Goal: Information Seeking & Learning: Stay updated

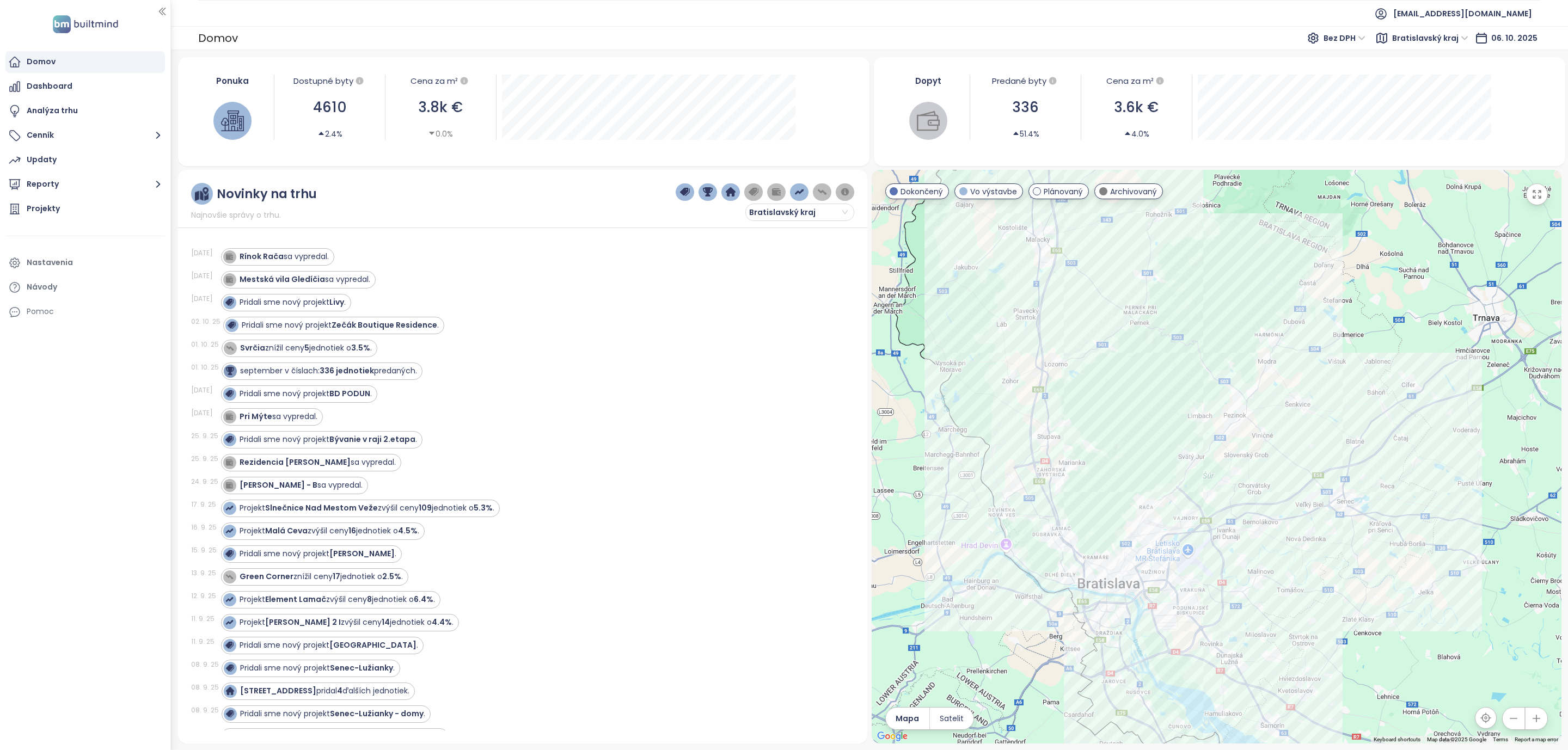
click at [61, 59] on div "Domov" at bounding box center [84, 62] width 159 height 22
click at [350, 395] on strong "BD PODUN" at bounding box center [349, 393] width 41 height 11
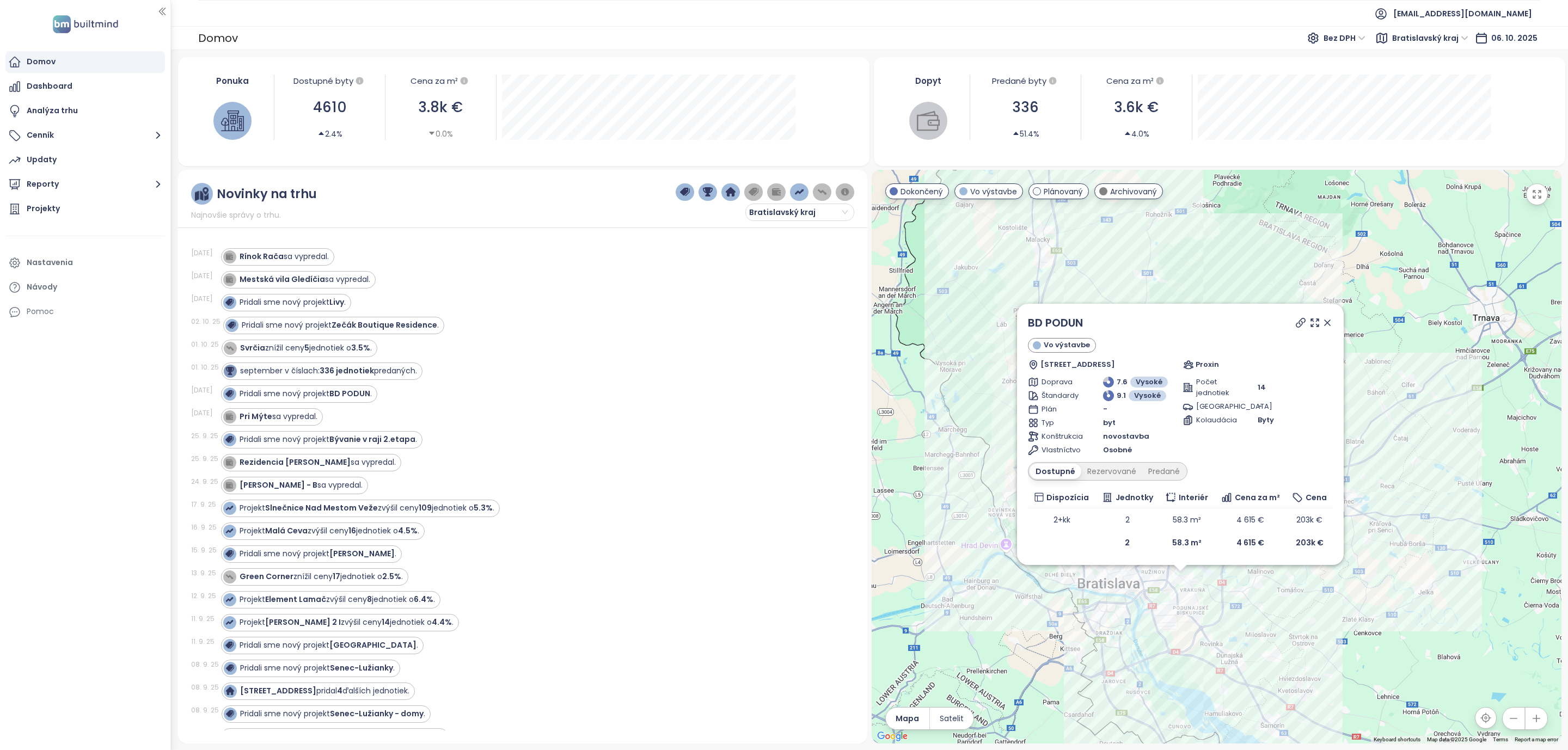
click at [1326, 321] on icon at bounding box center [1326, 323] width 11 height 11
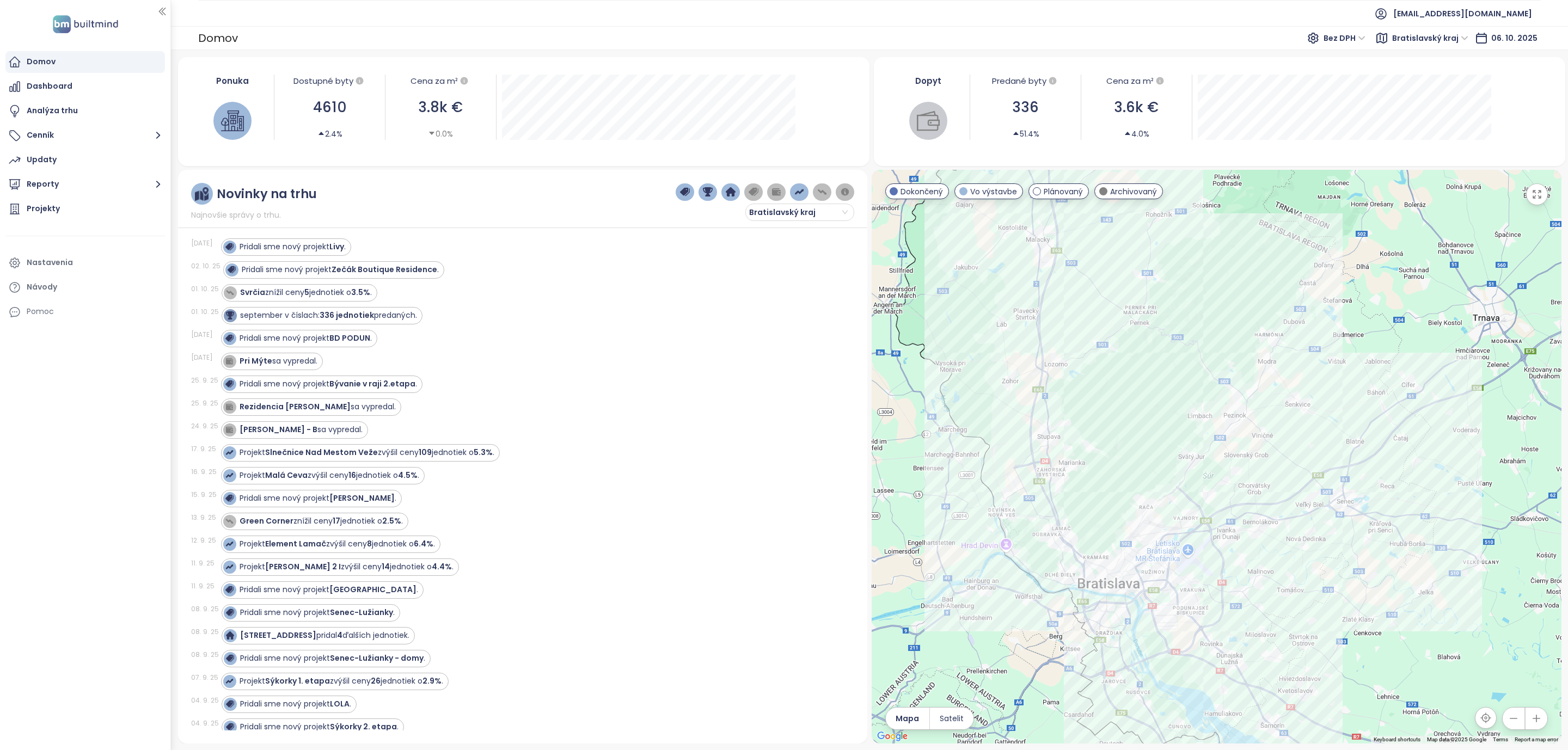
scroll to position [81, 0]
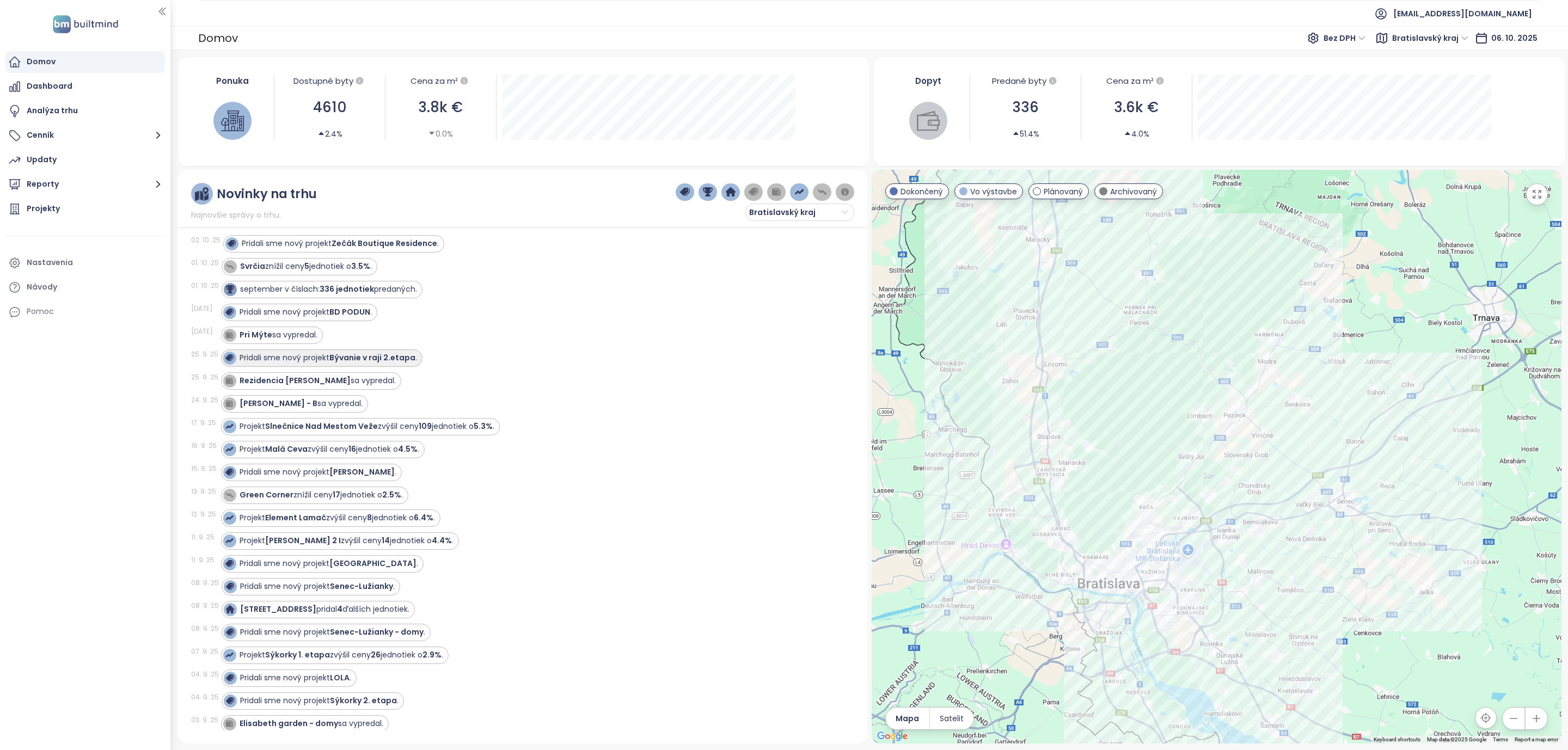
click at [382, 363] on strong "Bývanie v raji 2.etapa" at bounding box center [372, 357] width 86 height 11
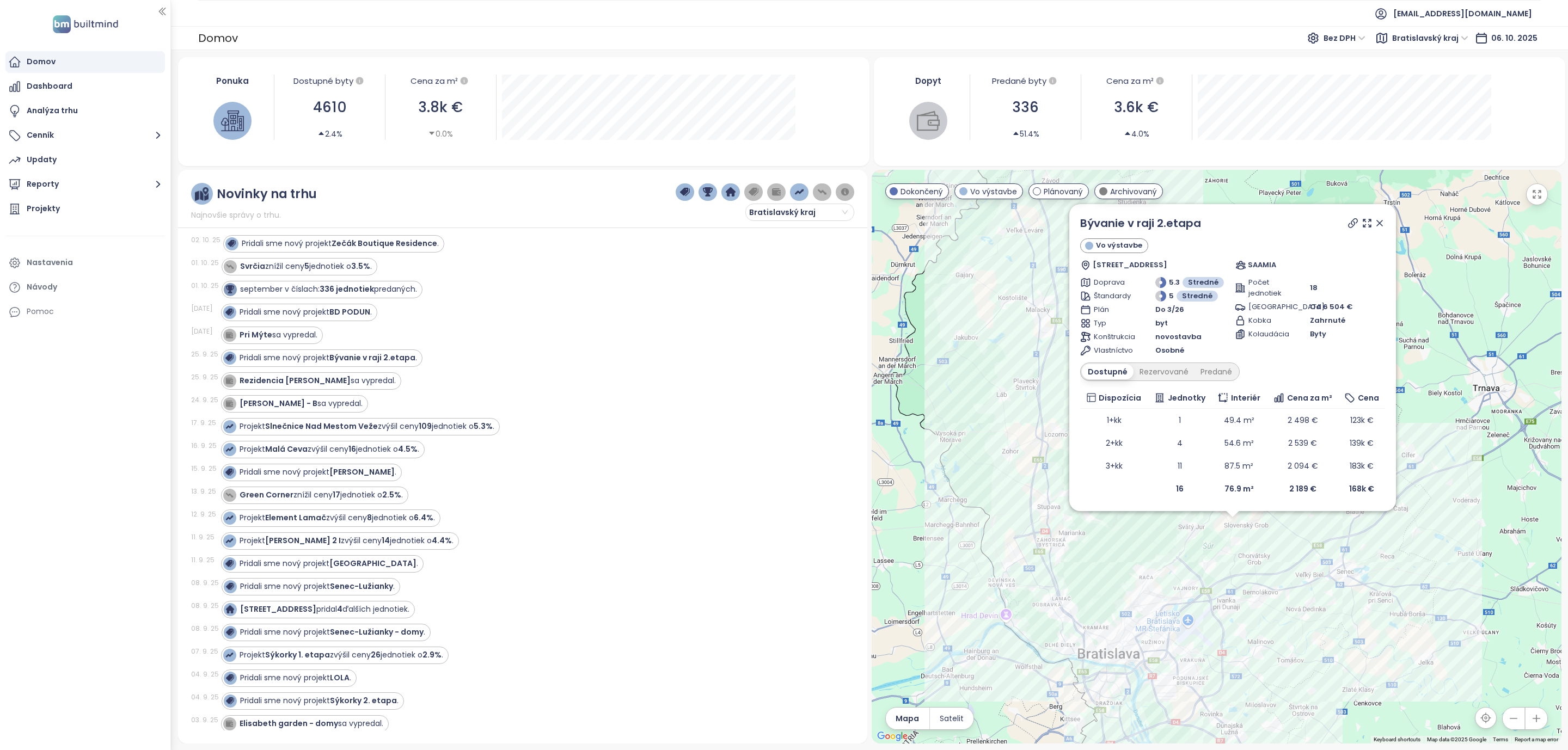
click at [1379, 225] on icon at bounding box center [1379, 223] width 11 height 11
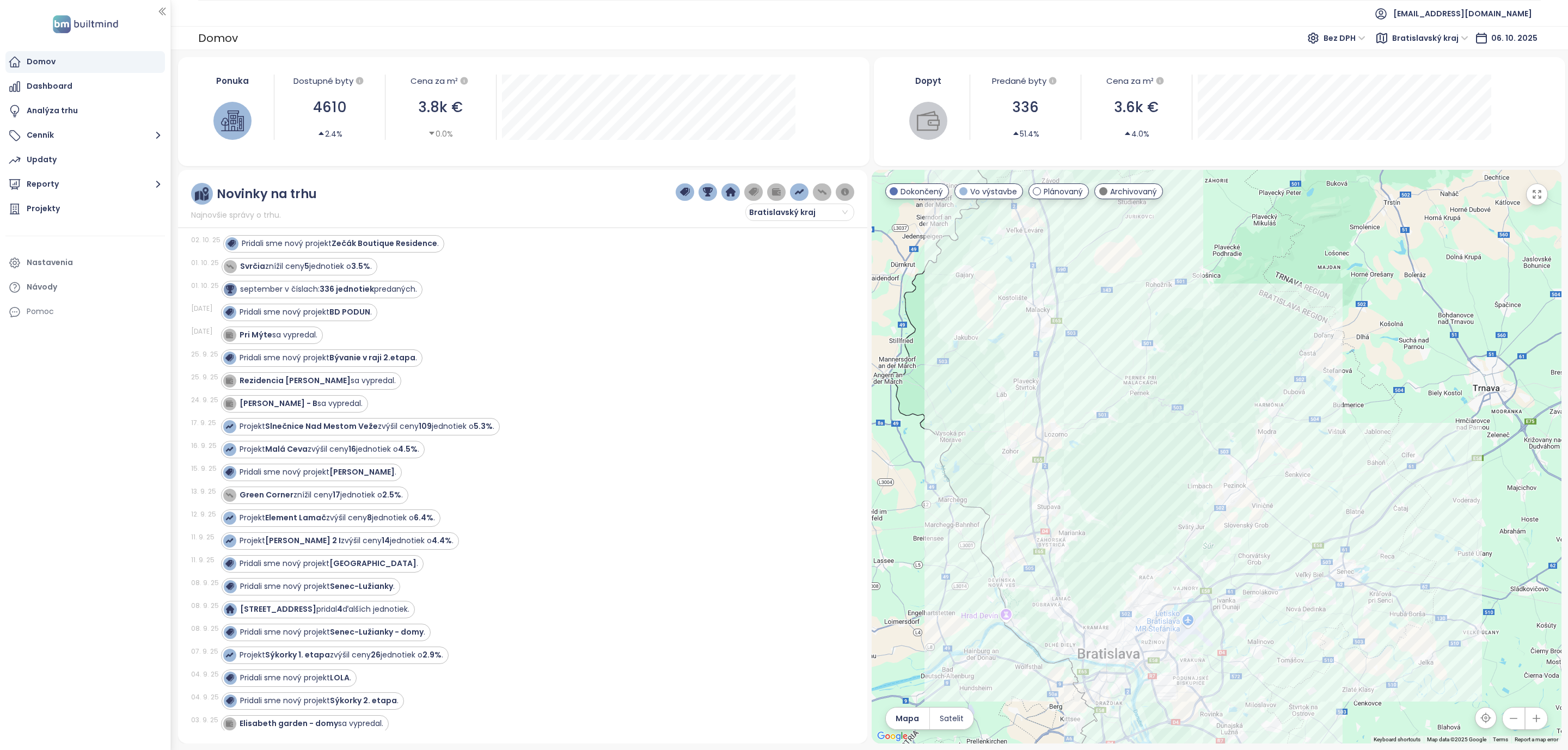
click at [674, 392] on div "[DATE] Rezidencia [PERSON_NAME] sa vypredal." at bounding box center [516, 380] width 650 height 23
click at [354, 477] on strong "[PERSON_NAME]" at bounding box center [362, 471] width 65 height 11
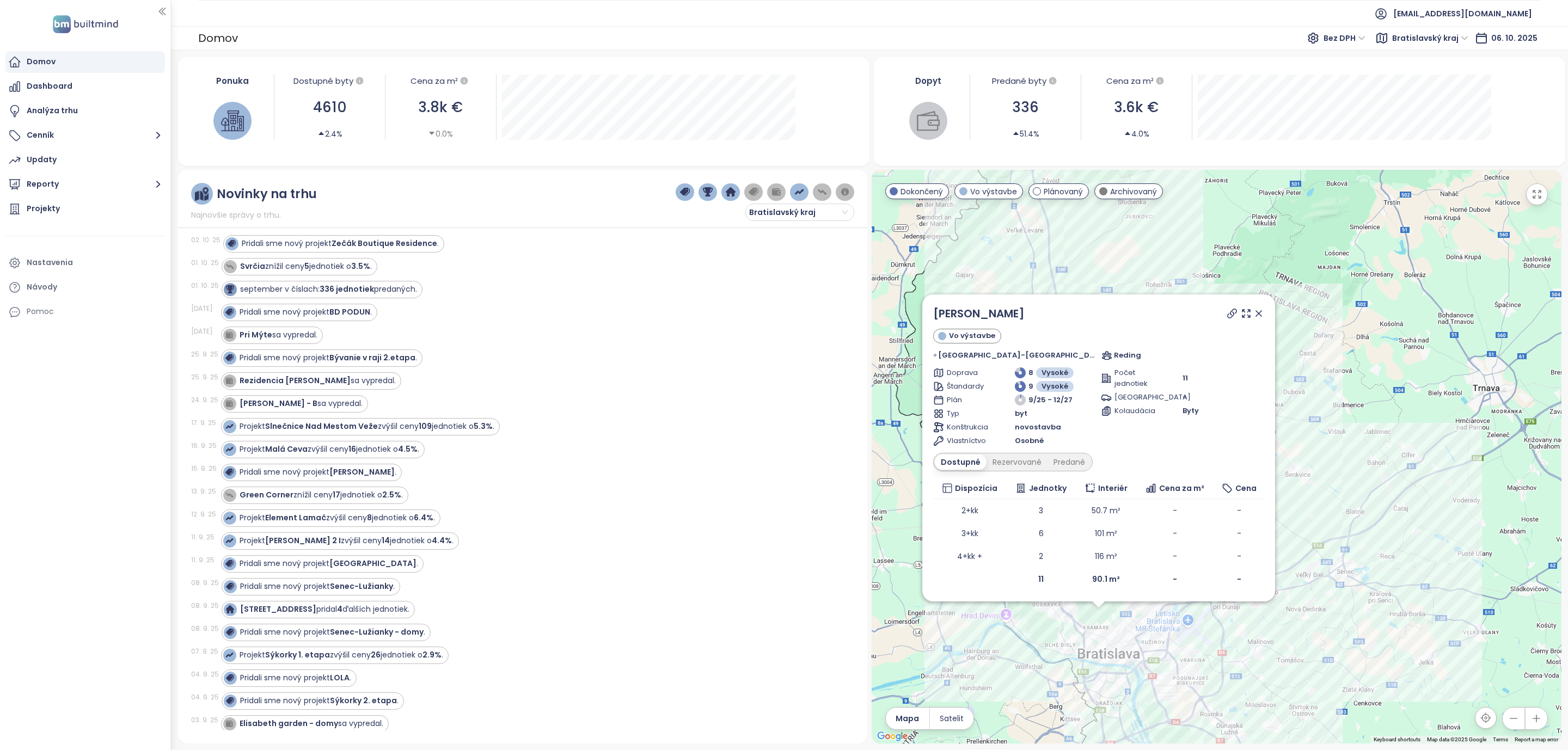
click at [1253, 316] on icon at bounding box center [1258, 313] width 11 height 11
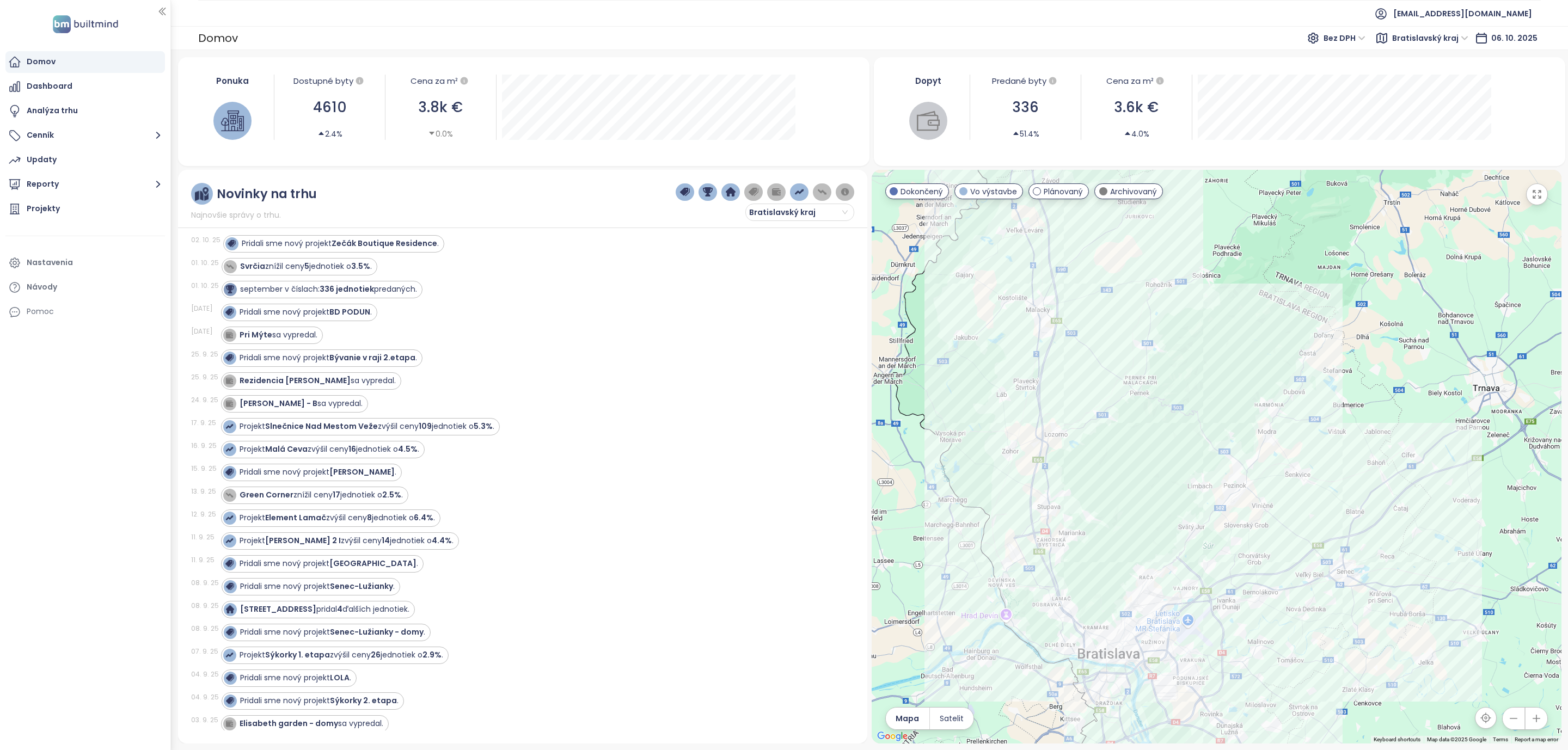
click at [559, 390] on div "Rezidencia Budková sa vypredal." at bounding box center [531, 381] width 621 height 18
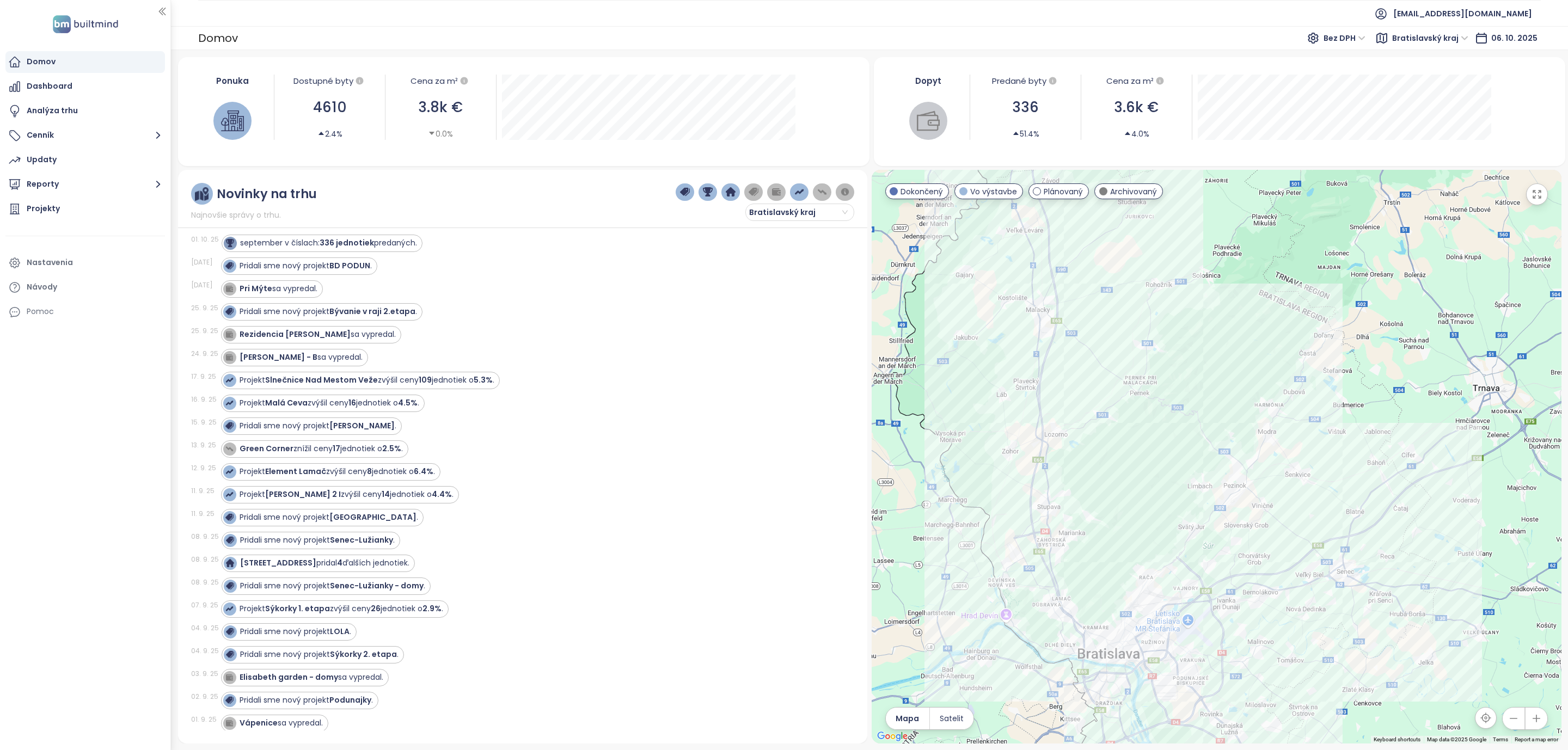
scroll to position [163, 0]
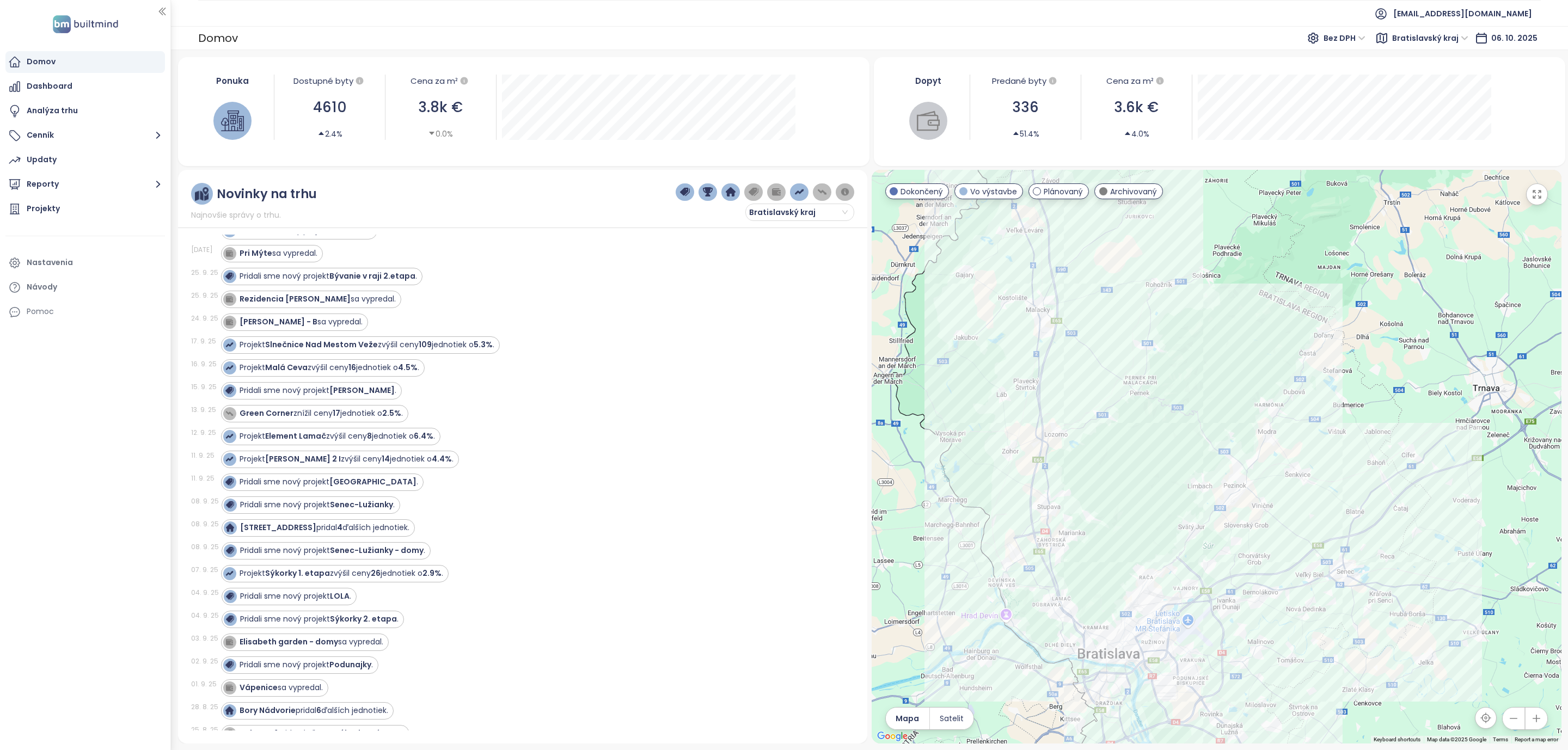
click at [547, 400] on div "Pridali sme nový projekt Stromová ." at bounding box center [531, 391] width 621 height 18
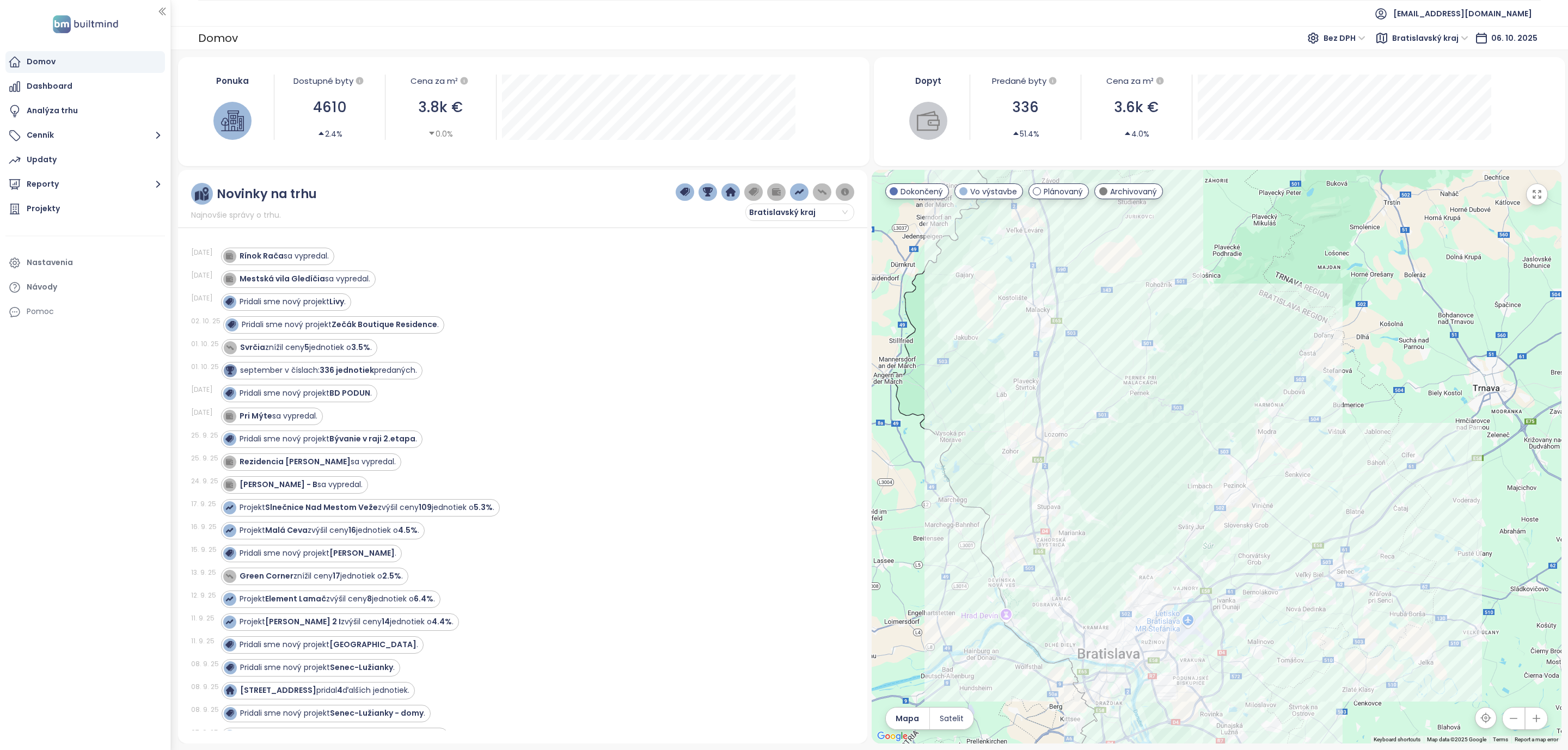
scroll to position [0, 0]
click at [157, 183] on icon "button" at bounding box center [158, 184] width 14 height 14
click at [45, 253] on div "Bratislava I-V" at bounding box center [59, 249] width 49 height 14
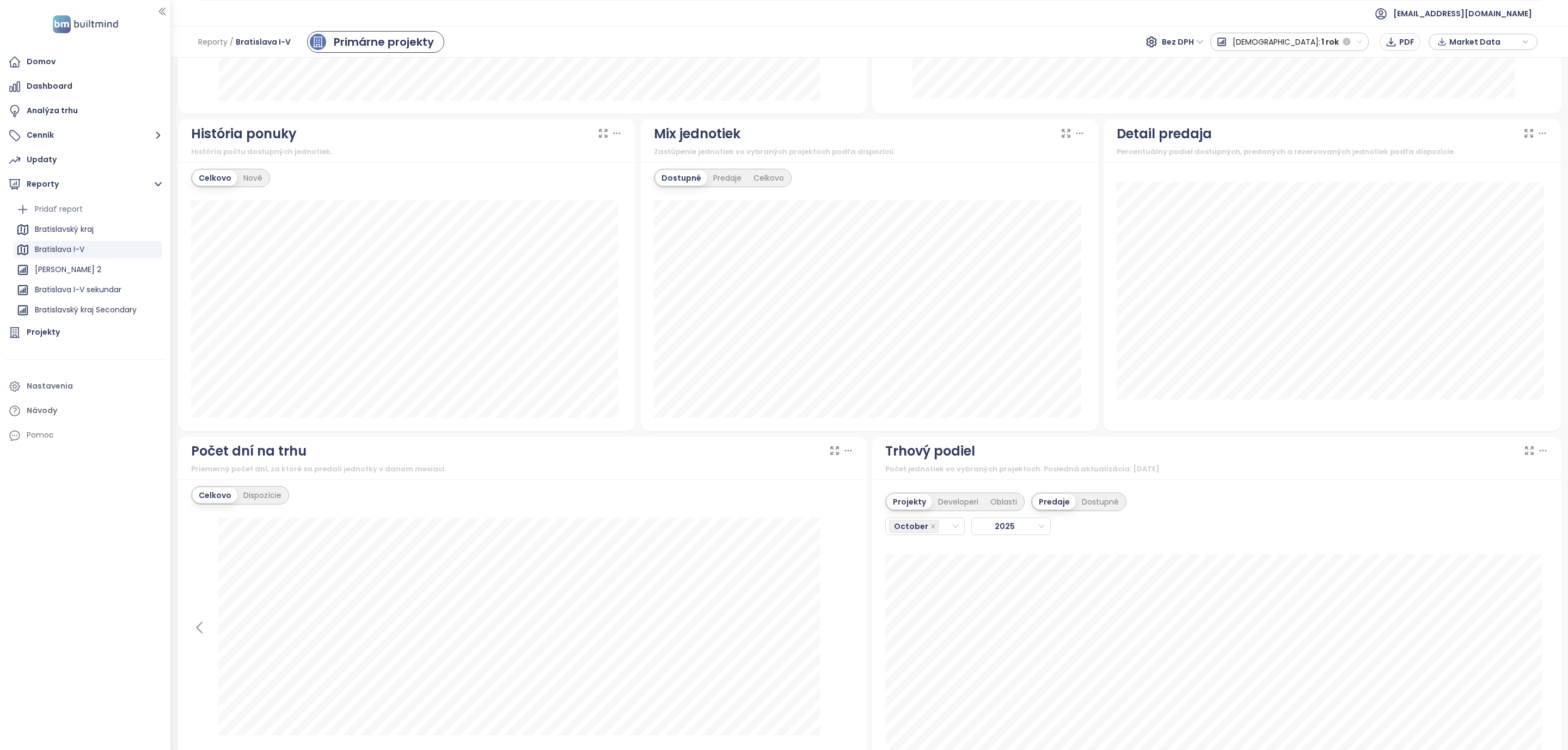
scroll to position [734, 0]
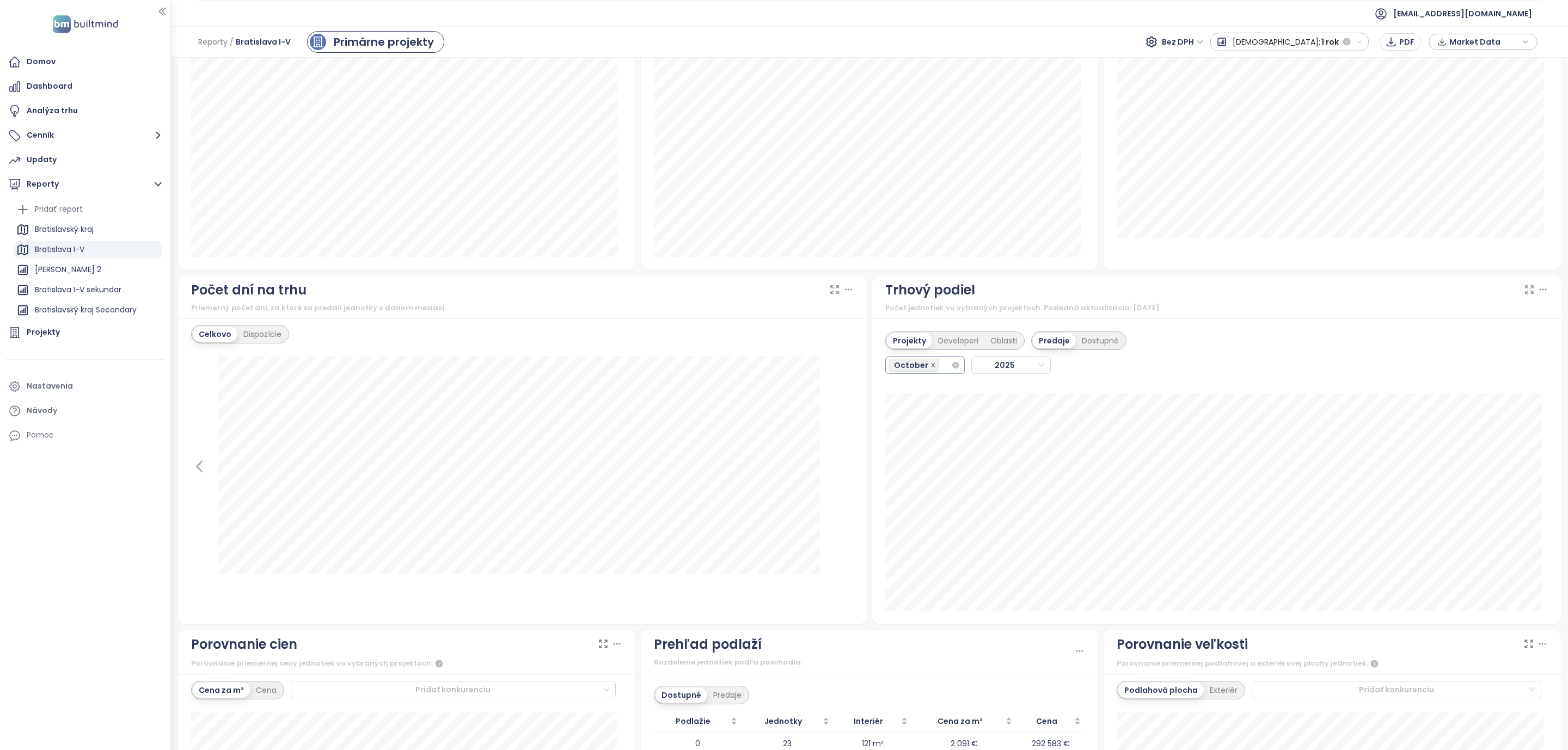
click at [931, 368] on icon "close" at bounding box center [932, 364] width 5 height 5
click at [928, 372] on span "October" at bounding box center [914, 364] width 49 height 13
click at [913, 497] on div "September" at bounding box center [919, 496] width 61 height 12
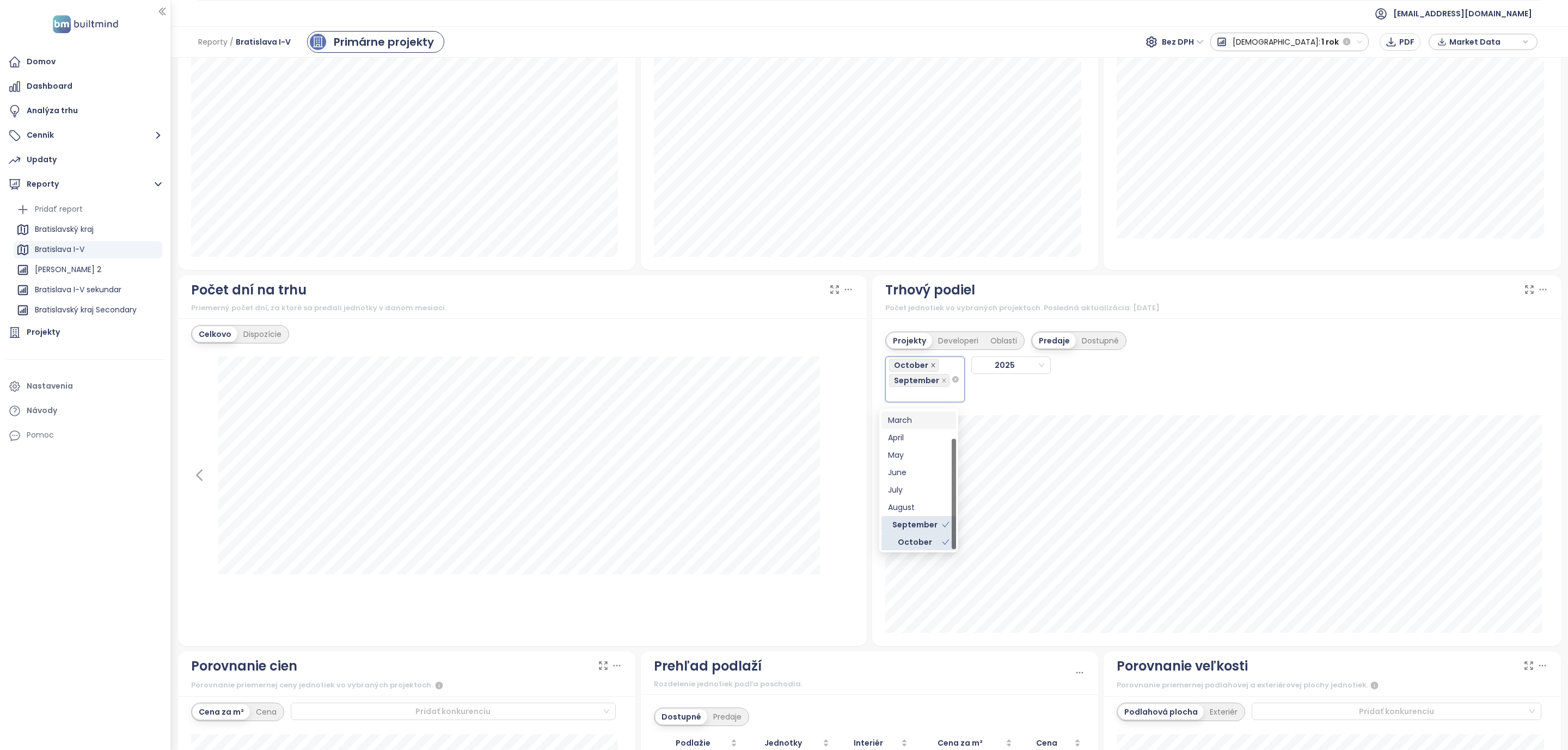
click at [931, 366] on icon "close" at bounding box center [932, 364] width 5 height 5
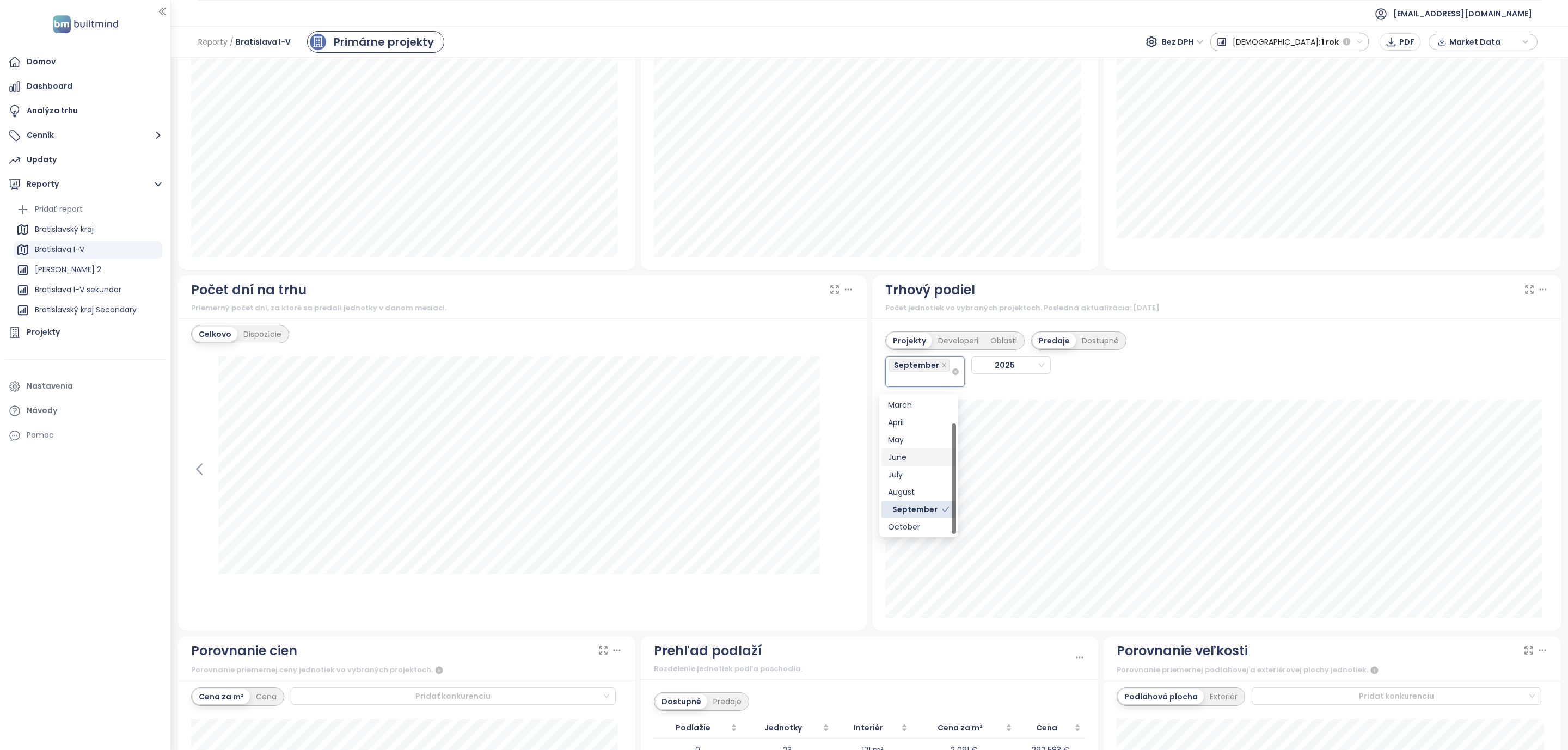
click at [52, 526] on div "Domov Dashboard Analýza trhu Cenník Updaty Reporty Pridať report Bratislavský k…" at bounding box center [85, 375] width 170 height 750
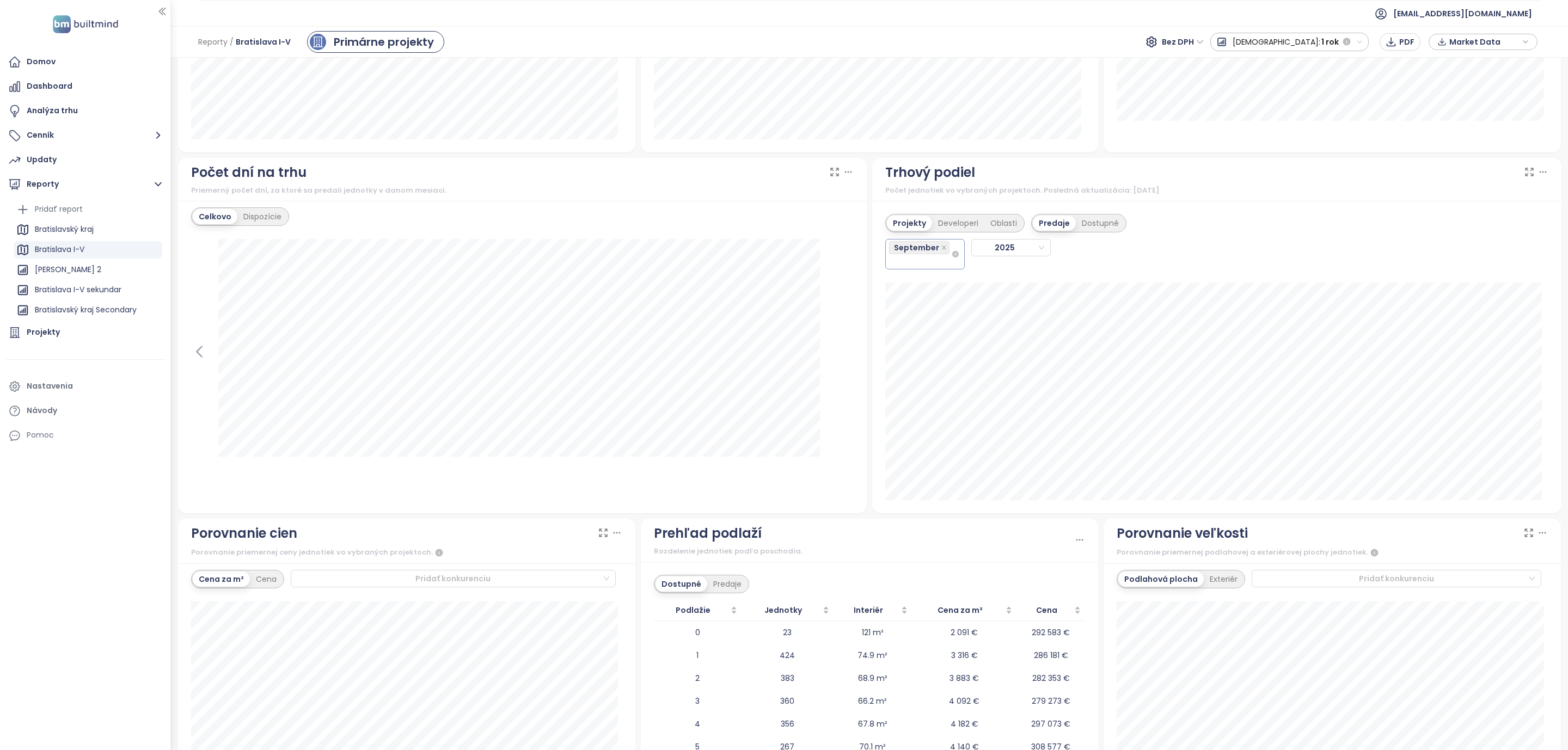
scroll to position [856, 0]
click at [1525, 170] on icon at bounding box center [1529, 169] width 8 height 8
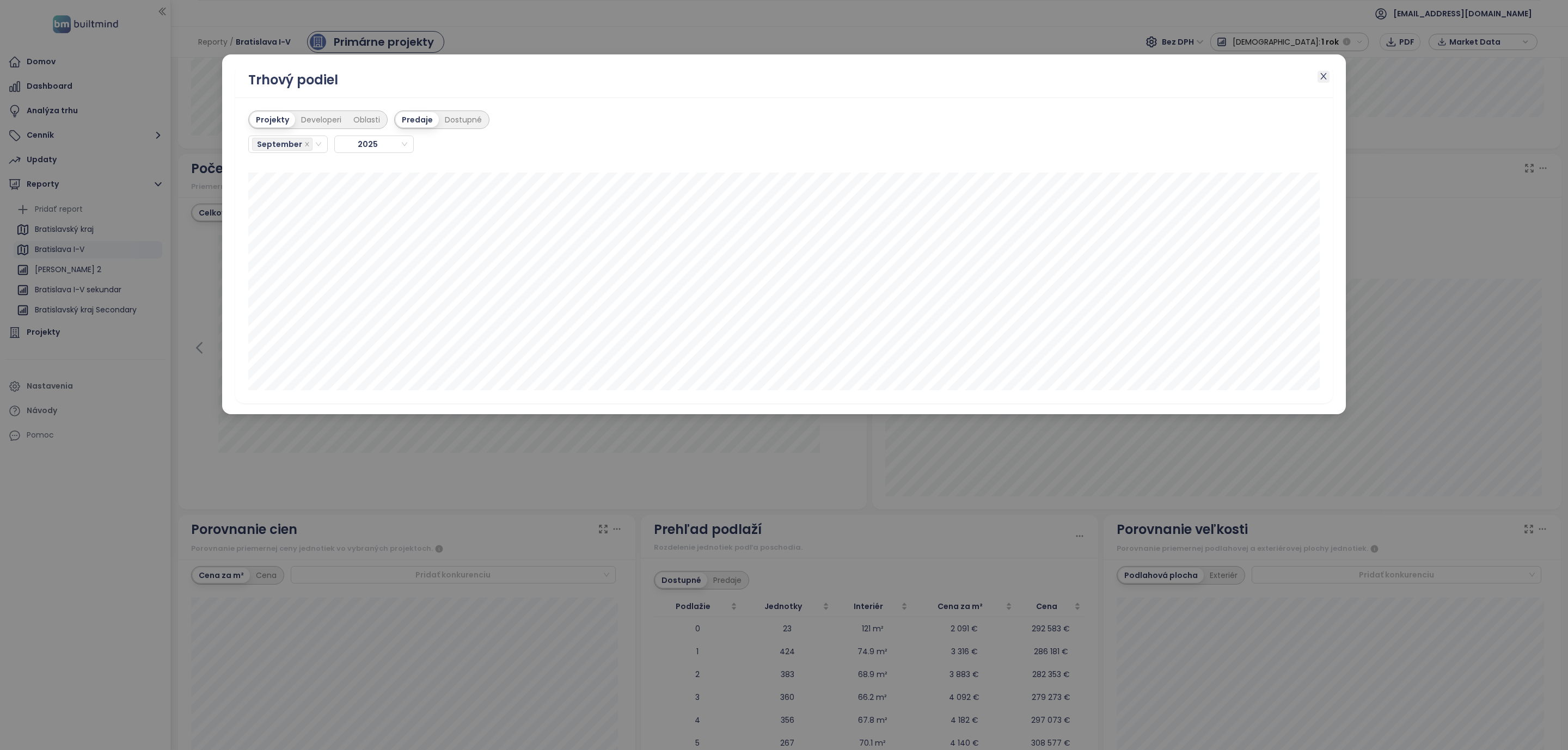
click at [1328, 75] on span "Close" at bounding box center [1323, 76] width 12 height 12
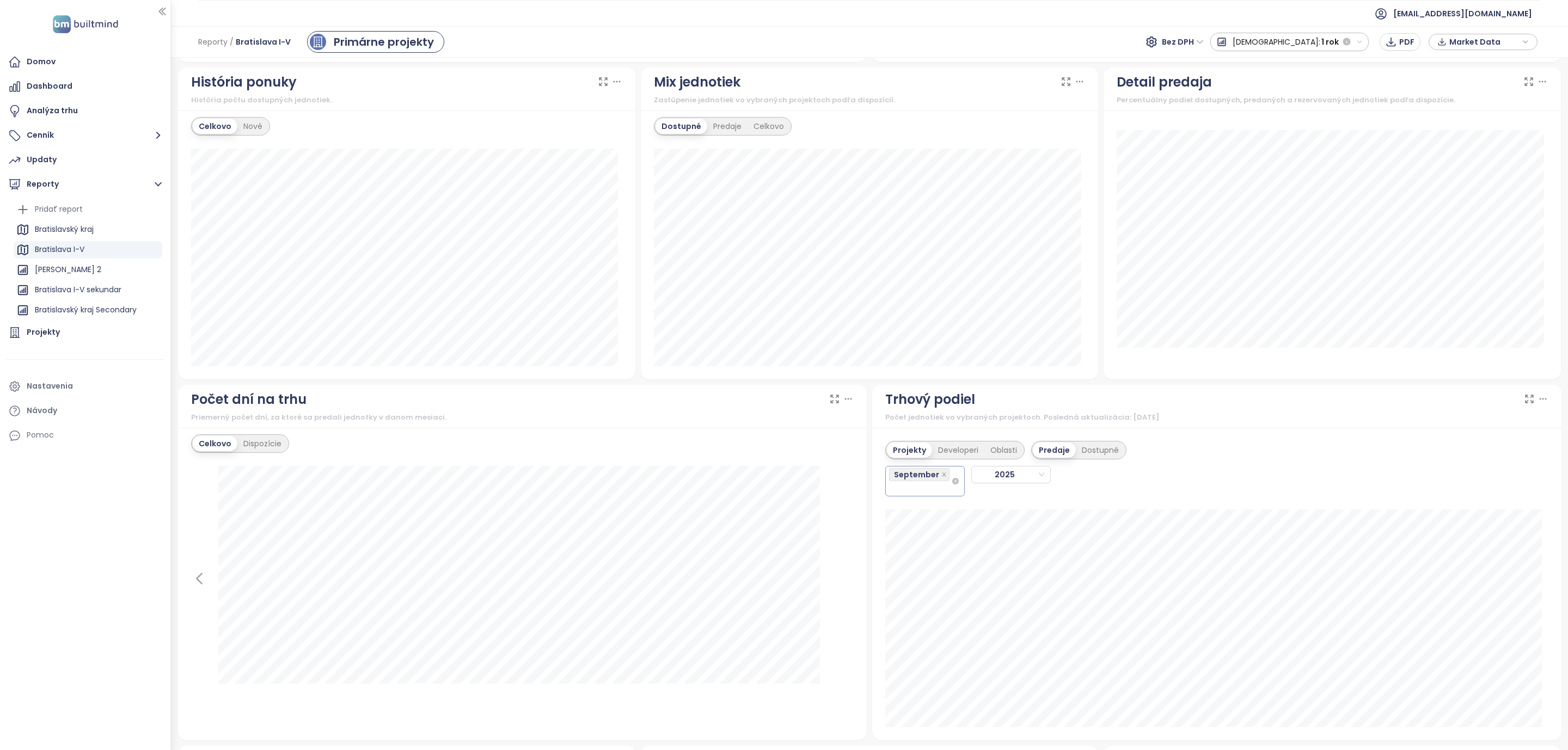
scroll to position [448, 0]
